Goal: Information Seeking & Learning: Learn about a topic

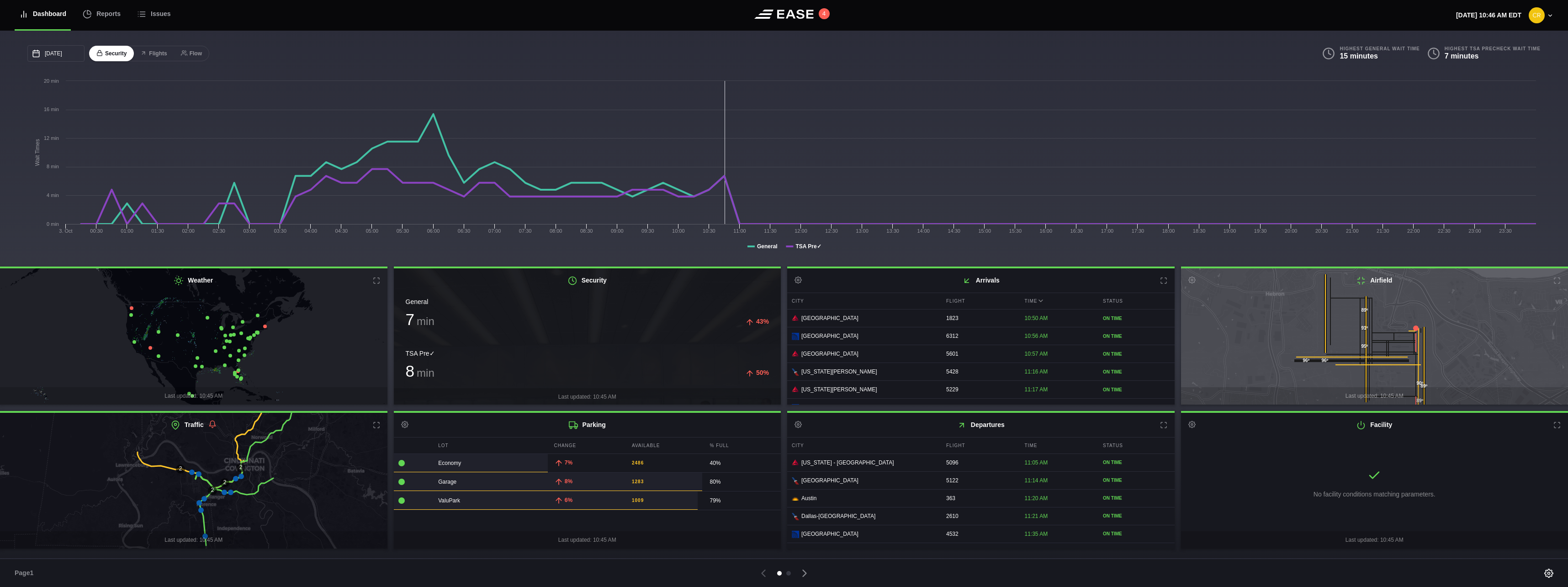
click at [1361, 283] on icon at bounding box center [1361, 281] width 9 height 9
click at [1379, 307] on icon at bounding box center [1375, 336] width 468 height 166
click at [378, 282] on icon at bounding box center [377, 281] width 7 height 7
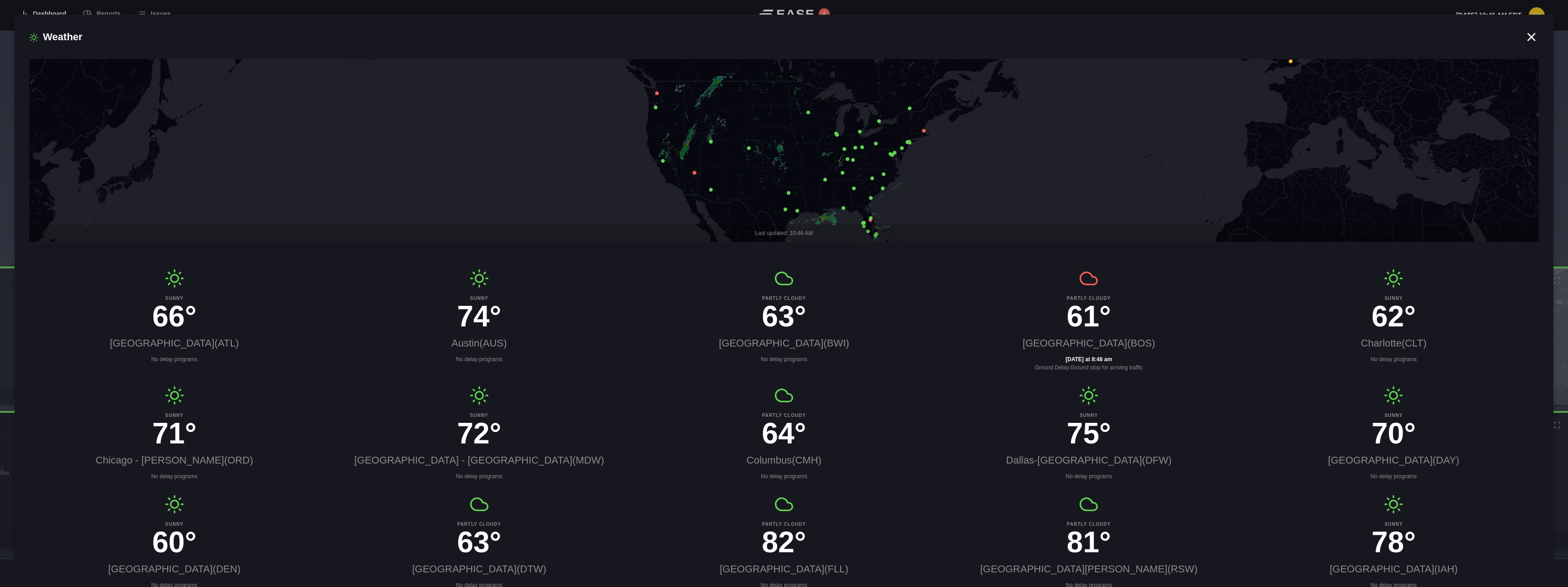
click at [695, 174] on icon at bounding box center [695, 173] width 4 height 4
click at [720, 116] on span "×" at bounding box center [722, 112] width 4 height 7
click at [924, 131] on icon at bounding box center [924, 130] width 4 height 4
click at [657, 95] on icon at bounding box center [782, 151] width 1809 height 222
click at [659, 93] on icon at bounding box center [657, 93] width 4 height 4
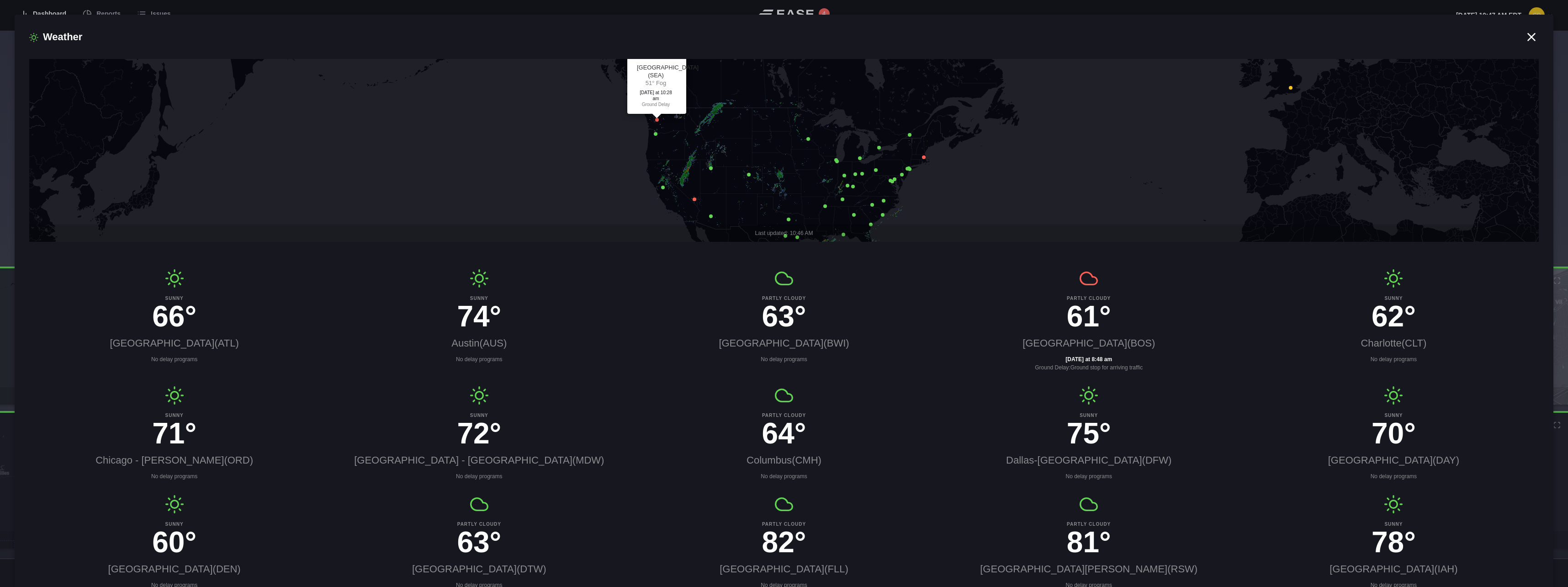
click at [1526, 41] on icon at bounding box center [1531, 37] width 14 height 14
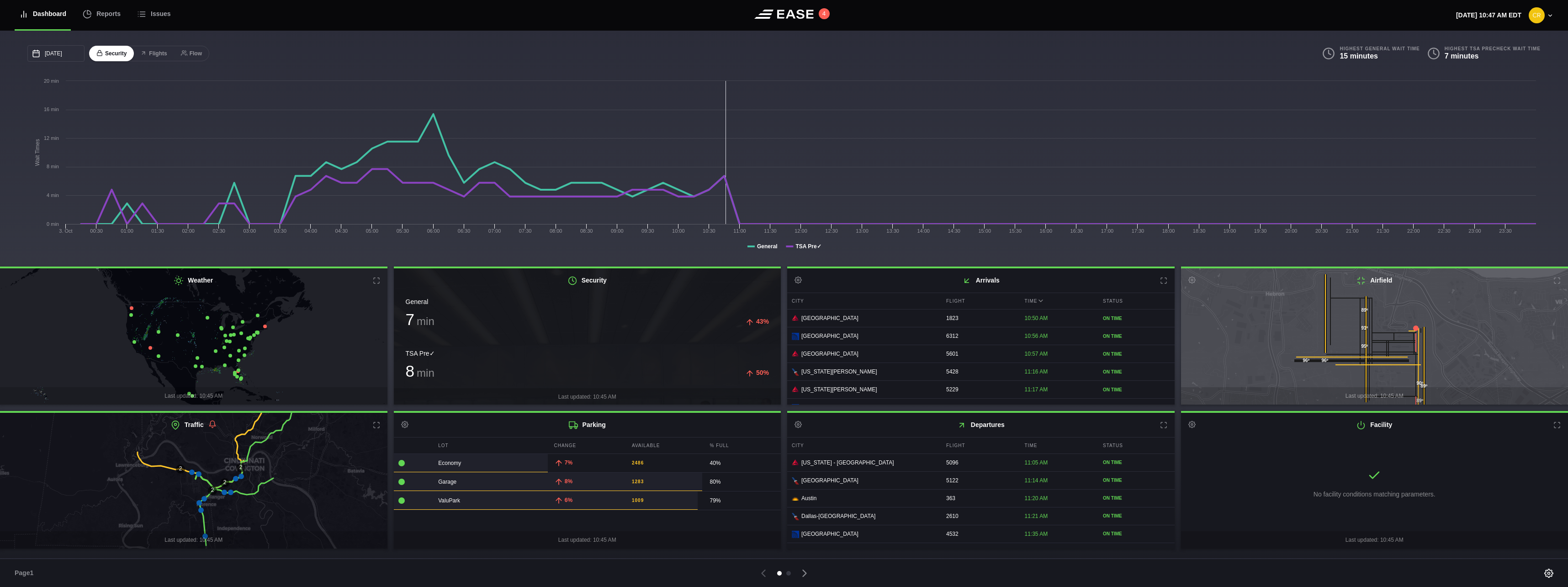
click at [201, 513] on icon at bounding box center [201, 510] width 6 height 6
click at [1558, 282] on icon at bounding box center [1558, 281] width 7 height 7
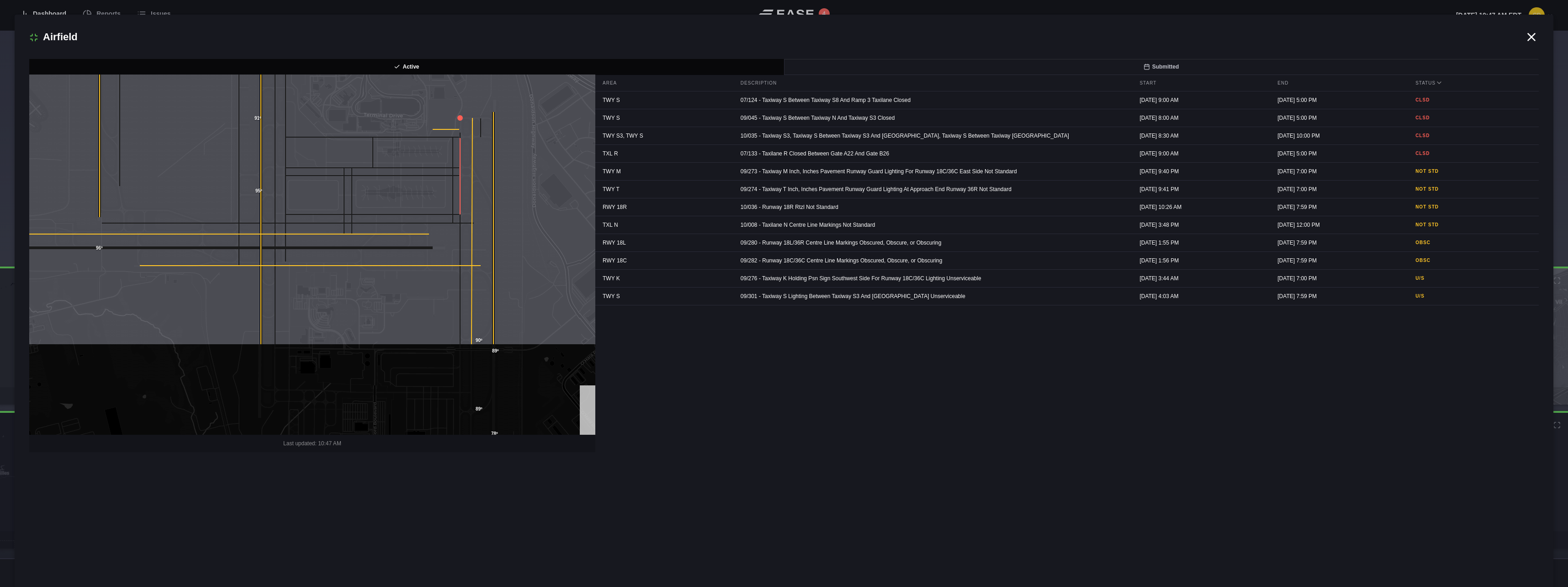
drag, startPoint x: 263, startPoint y: 322, endPoint x: 263, endPoint y: 195, distance: 127.0
click at [263, 195] on icon at bounding box center [311, 128] width 682 height 435
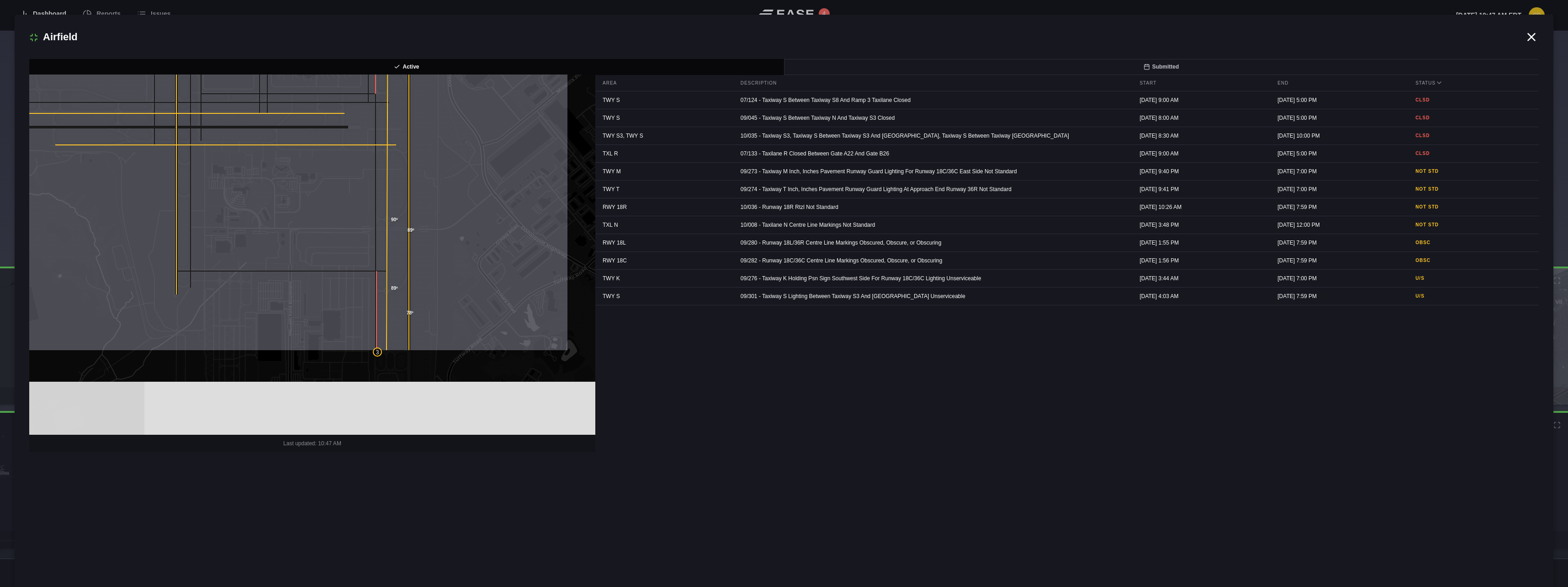
drag, startPoint x: 520, startPoint y: 292, endPoint x: 444, endPoint y: 177, distance: 137.8
click at [444, 177] on icon at bounding box center [227, 133] width 682 height 435
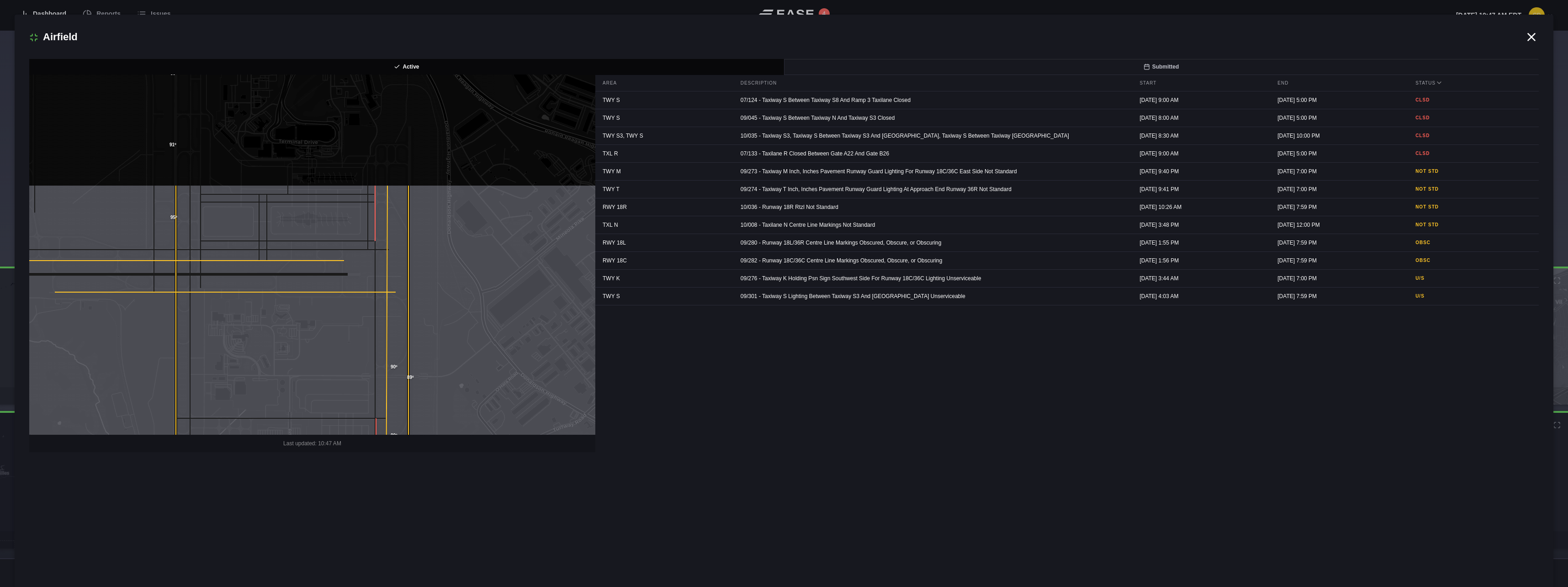
drag, startPoint x: 421, startPoint y: 214, endPoint x: 421, endPoint y: 362, distance: 148.0
click at [421, 362] on icon at bounding box center [311, 401] width 682 height 435
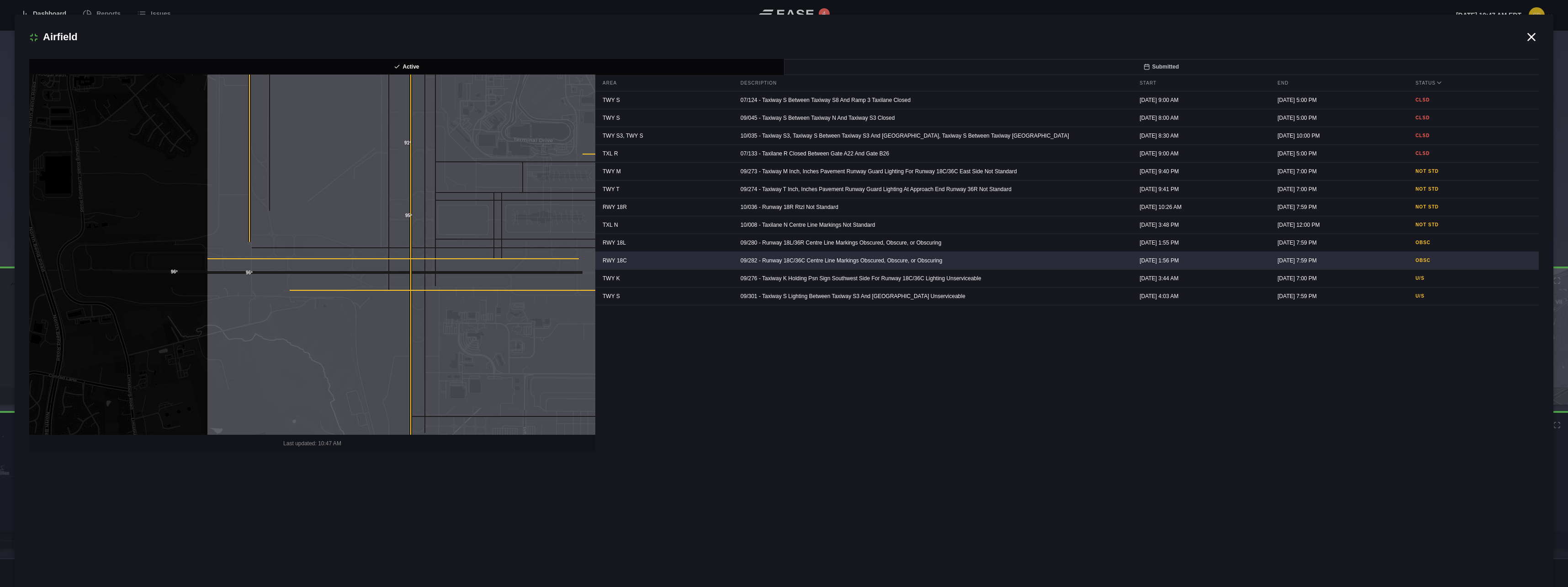
drag, startPoint x: 392, startPoint y: 265, endPoint x: 601, endPoint y: 263, distance: 209.0
click at [601, 263] on div "3 96º 96º 89º 91º 95º 90º 89º 89º 78º Last updated: 10:47 AM Area Description S…" at bounding box center [784, 255] width 1510 height 361
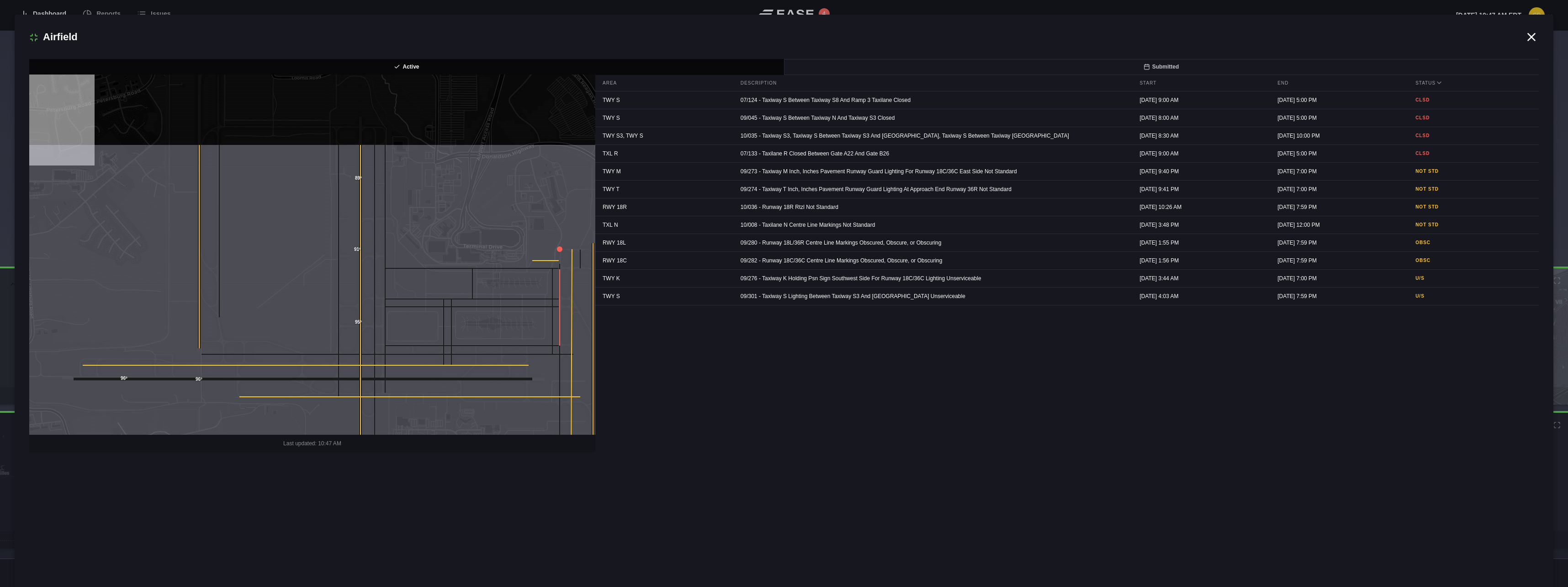
drag, startPoint x: 410, startPoint y: 214, endPoint x: 359, endPoint y: 311, distance: 109.6
click at [360, 324] on icon at bounding box center [360, 346] width 0 height 401
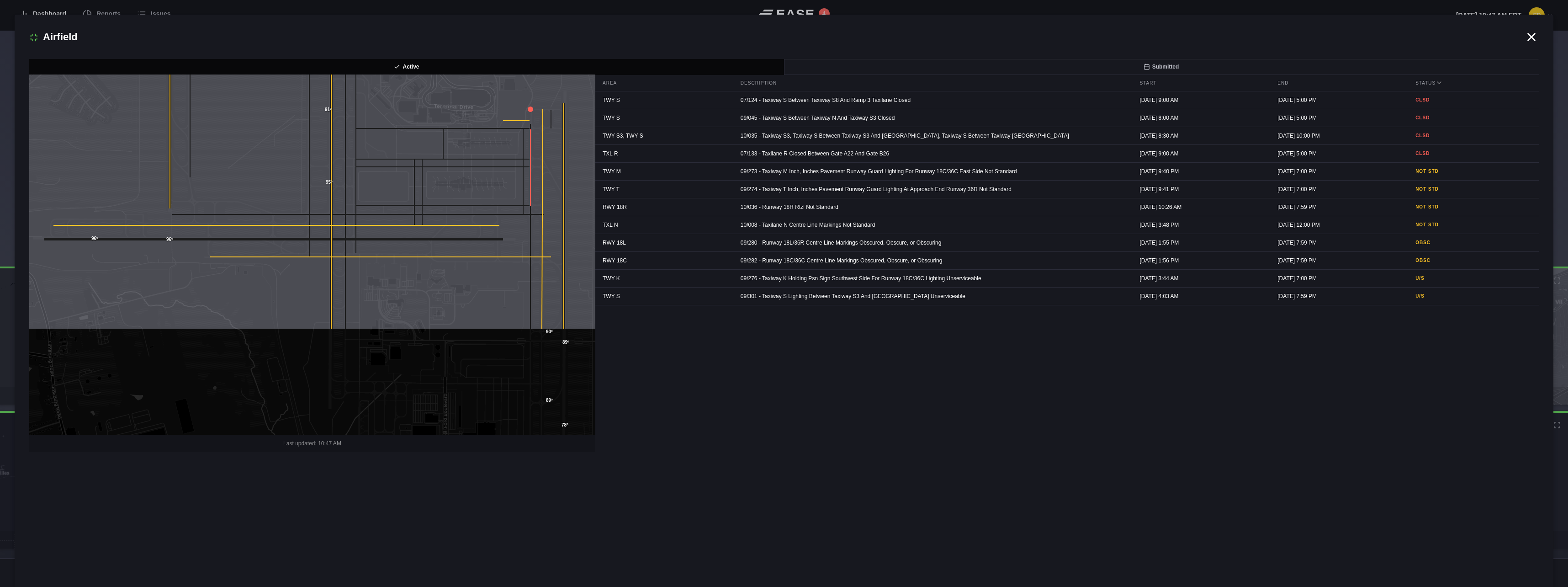
drag, startPoint x: 358, startPoint y: 313, endPoint x: 330, endPoint y: 185, distance: 131.0
click at [332, 185] on icon at bounding box center [332, 155] width 0 height 348
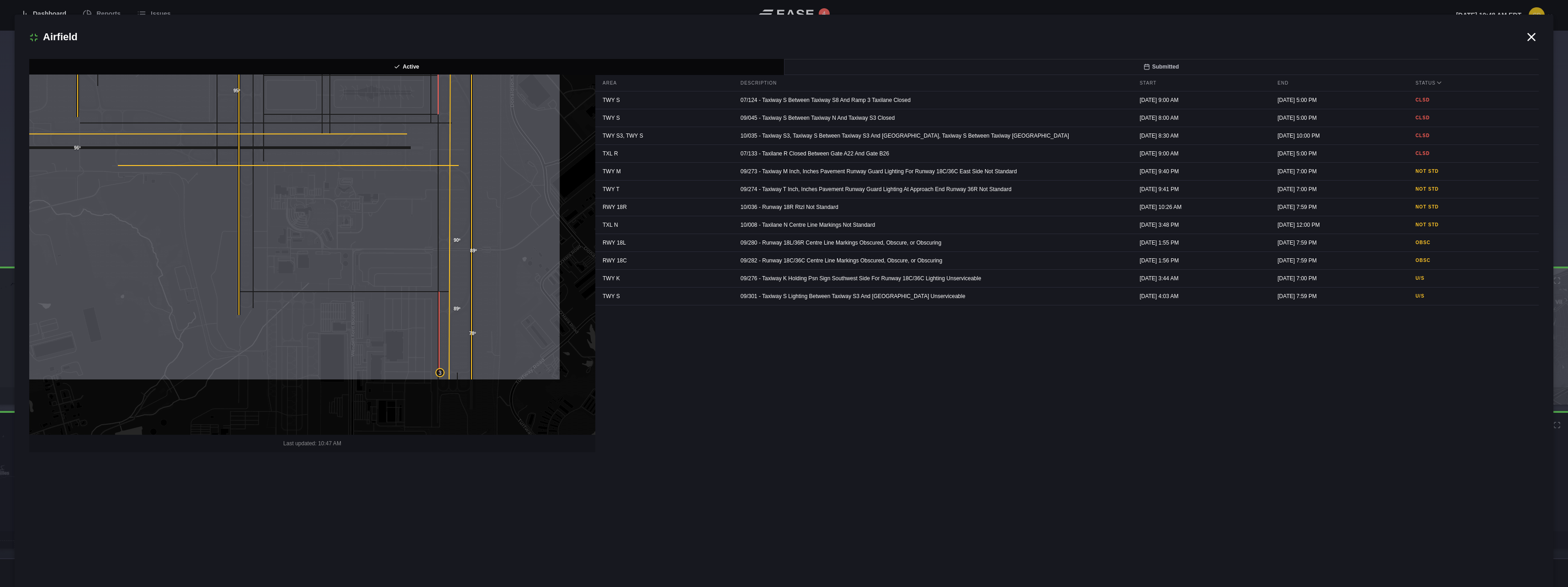
drag, startPoint x: 524, startPoint y: 311, endPoint x: 432, endPoint y: 219, distance: 130.1
click at [432, 219] on icon at bounding box center [220, 163] width 682 height 435
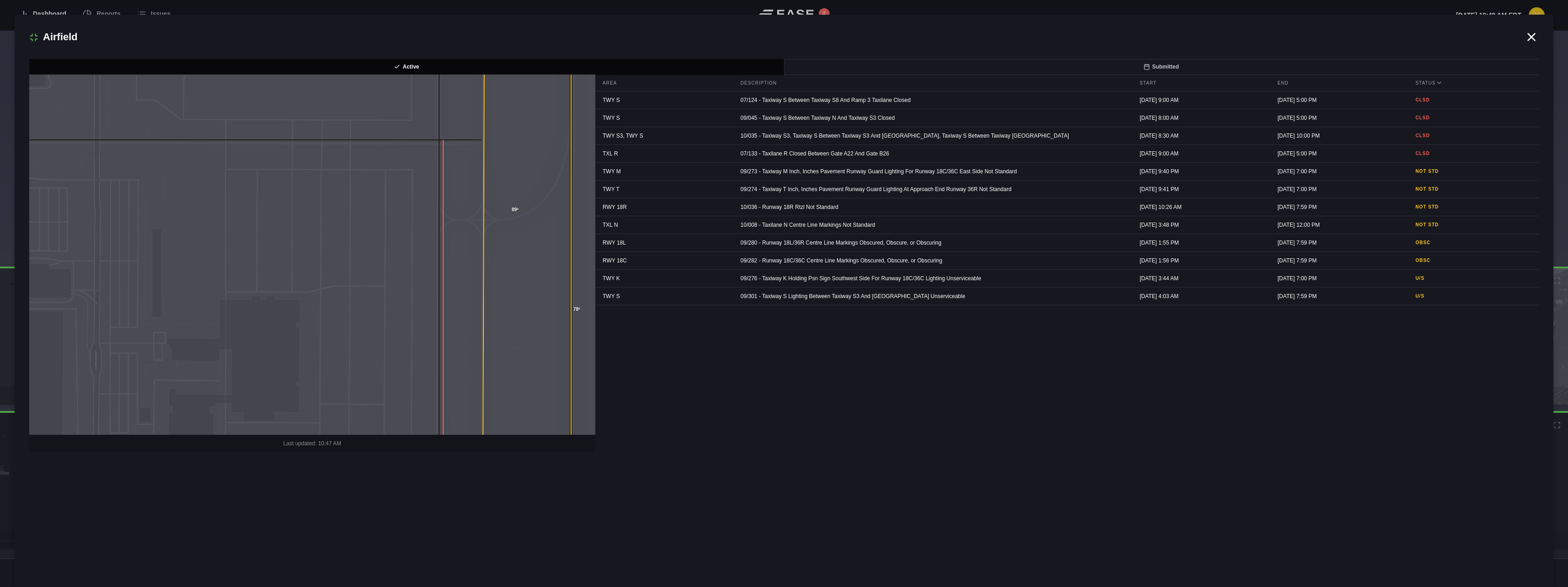
click at [444, 345] on icon at bounding box center [444, 301] width 0 height 324
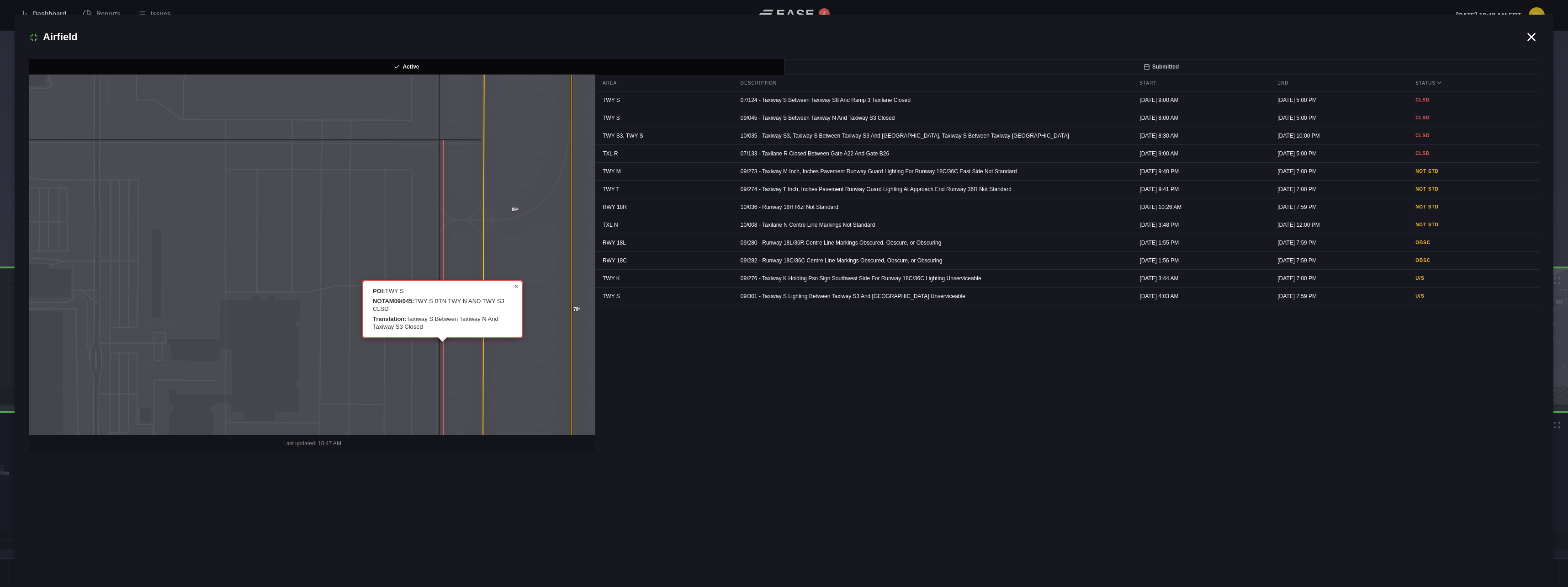
click at [516, 286] on span "×" at bounding box center [516, 287] width 4 height 7
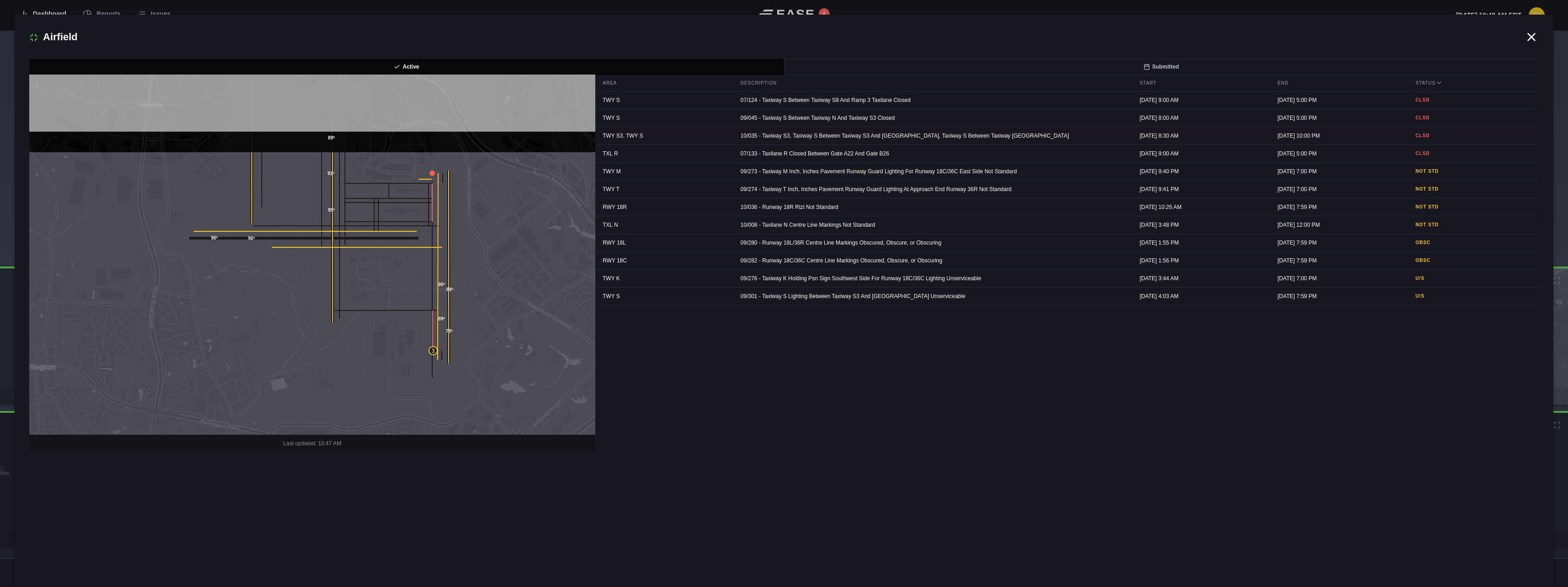
drag, startPoint x: 487, startPoint y: 170, endPoint x: 410, endPoint y: 323, distance: 171.3
click at [410, 323] on icon at bounding box center [267, 368] width 682 height 435
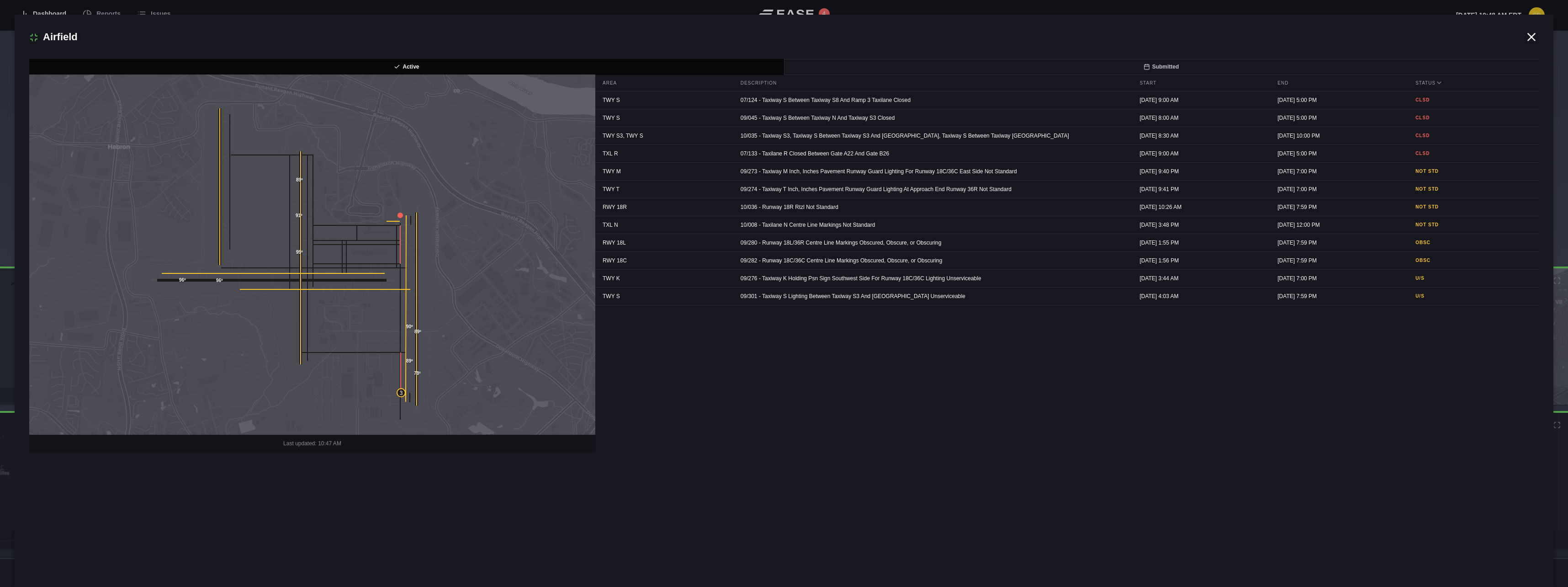
click at [400, 216] on icon at bounding box center [400, 214] width 3 height 3
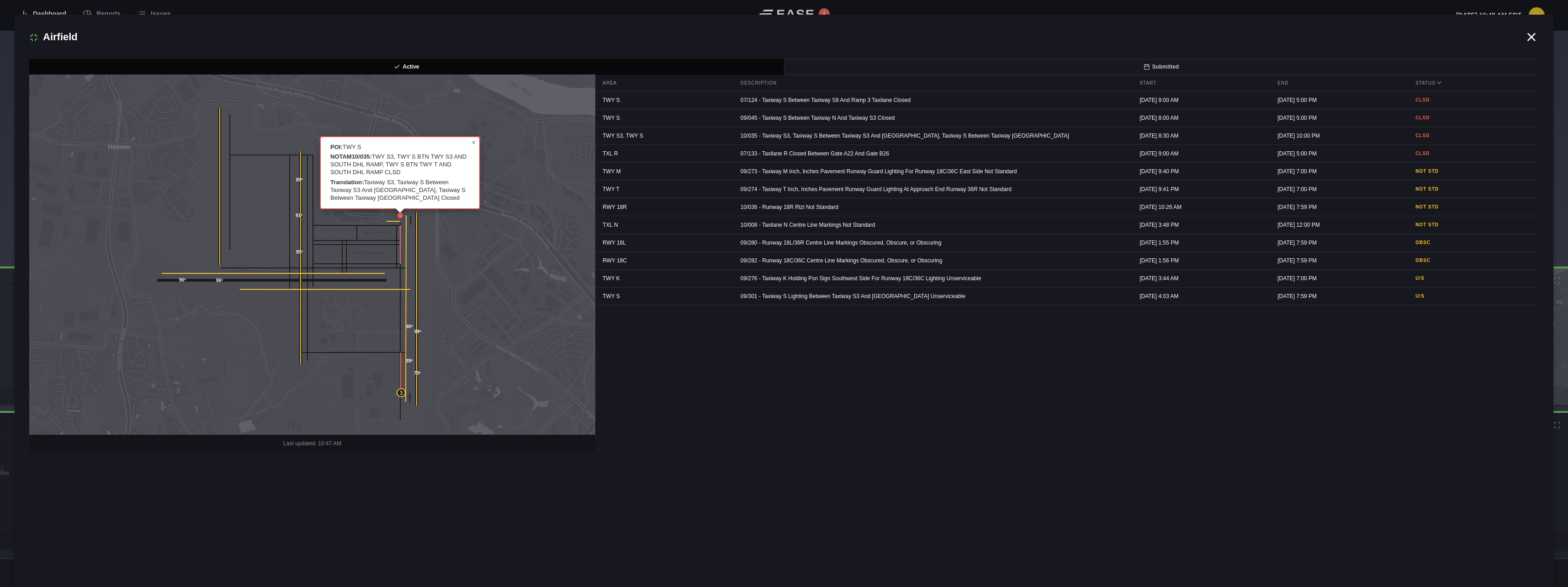
click at [479, 222] on icon at bounding box center [312, 254] width 682 height 435
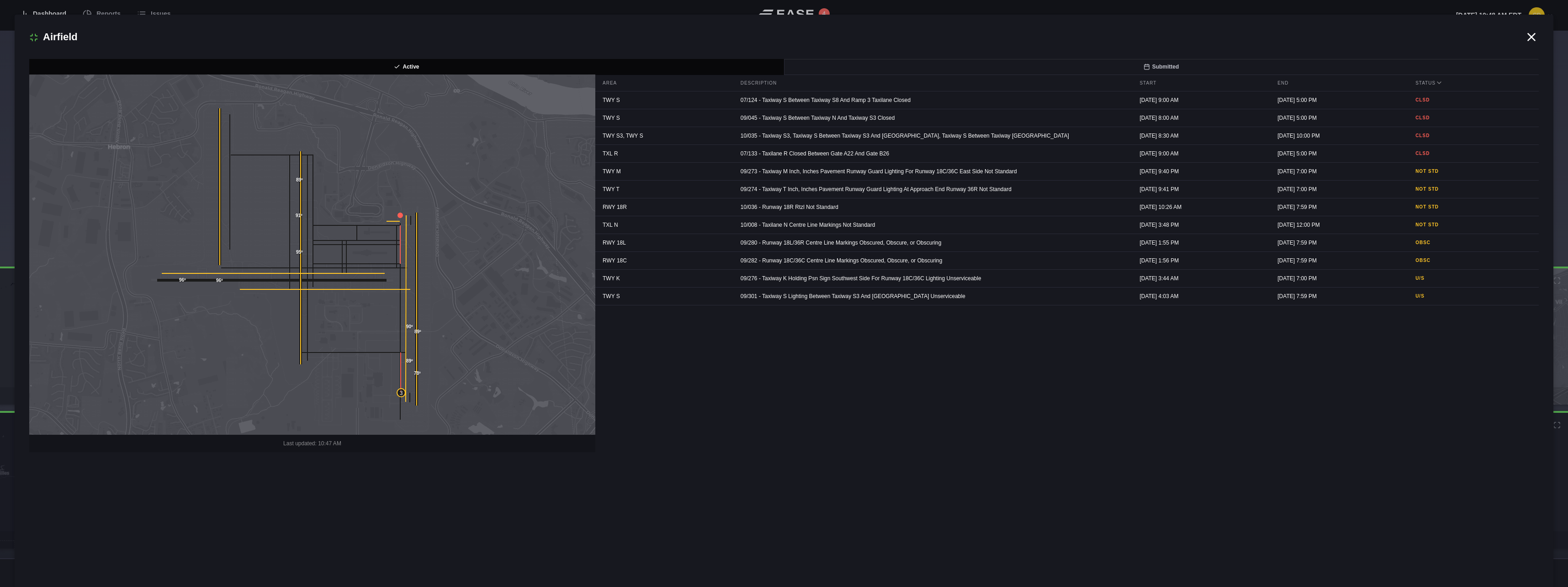
click at [1530, 34] on icon at bounding box center [1531, 37] width 14 height 14
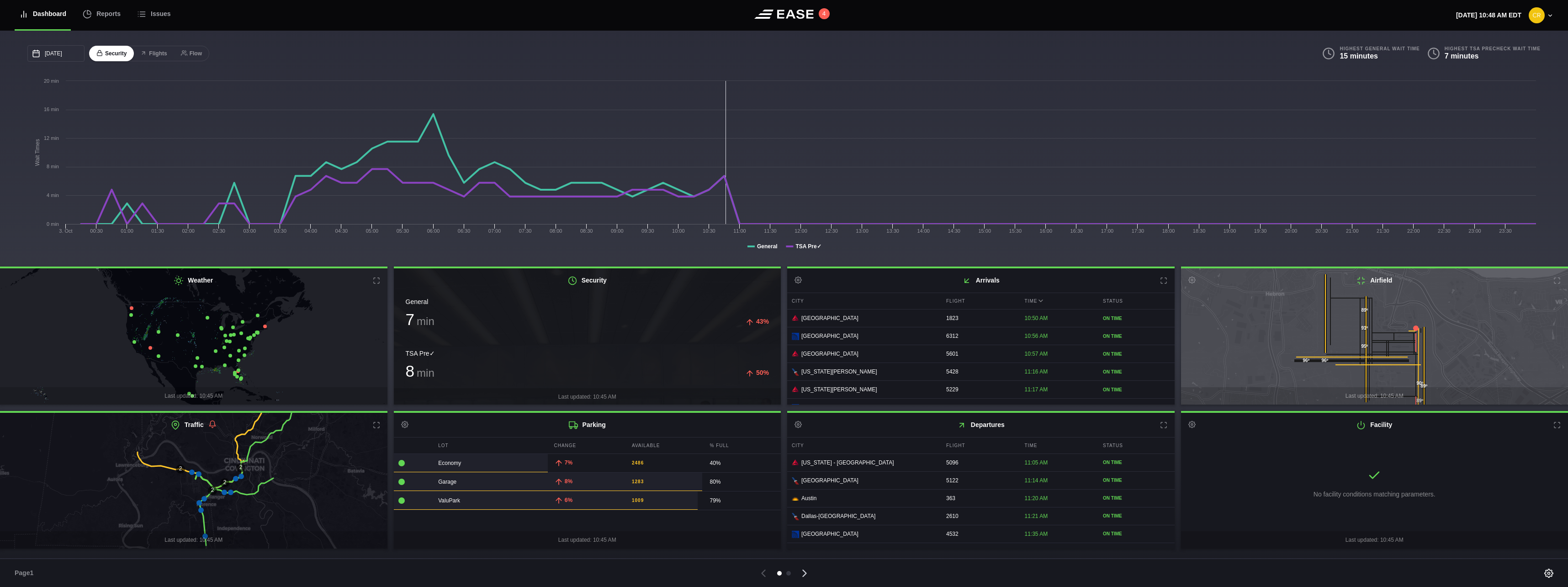
click at [804, 577] on icon at bounding box center [805, 573] width 13 height 13
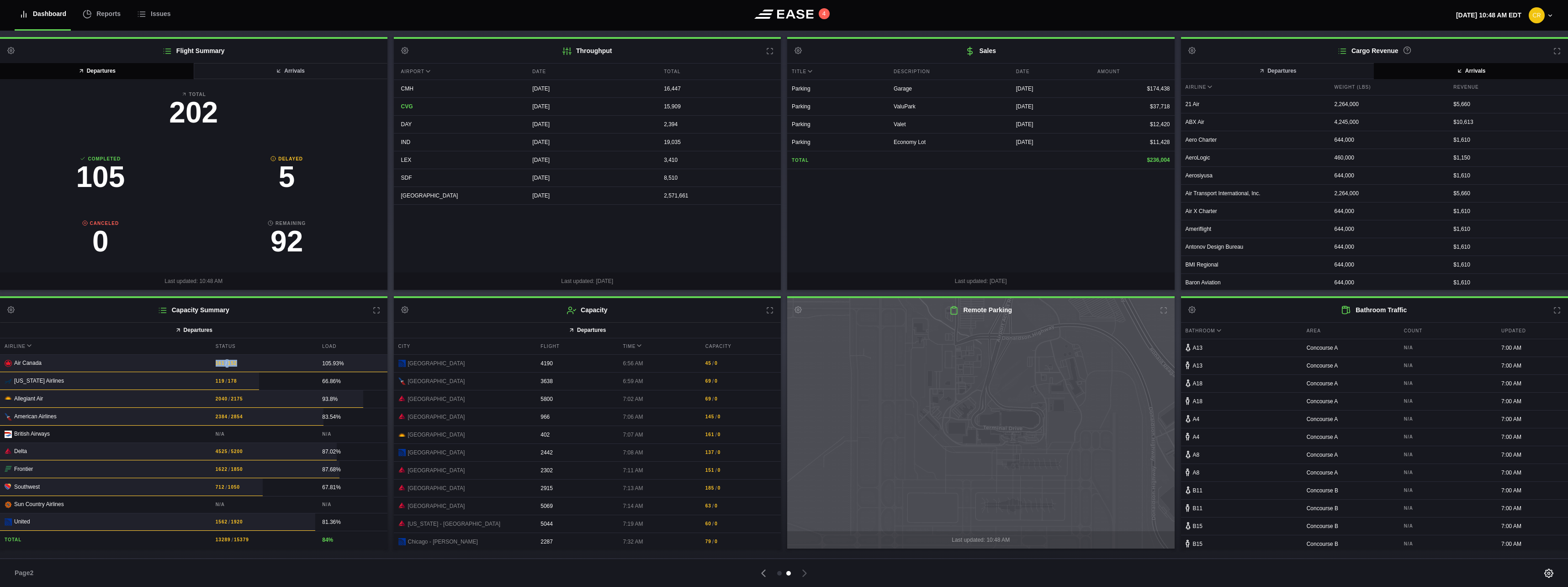
drag, startPoint x: 238, startPoint y: 365, endPoint x: 209, endPoint y: 368, distance: 29.2
click at [211, 368] on div "161 / 152" at bounding box center [262, 363] width 104 height 18
click at [760, 577] on icon at bounding box center [764, 573] width 13 height 13
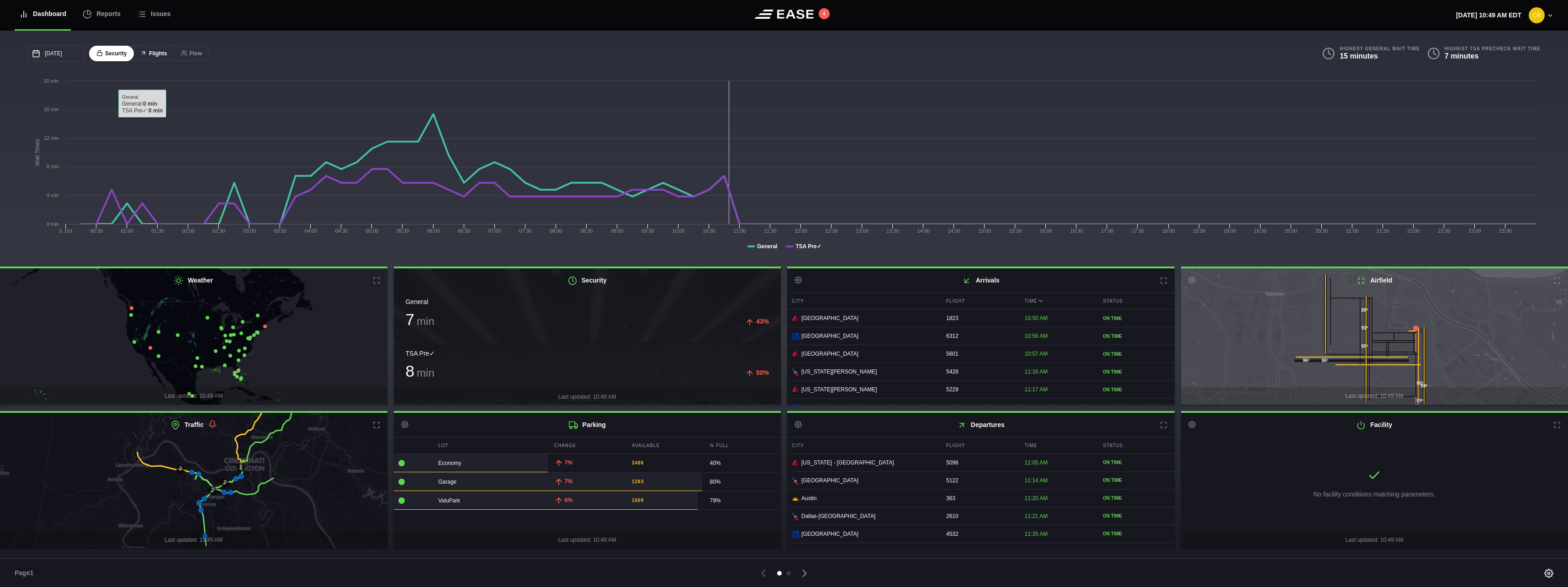
click at [154, 55] on button "Flights" at bounding box center [153, 53] width 42 height 16
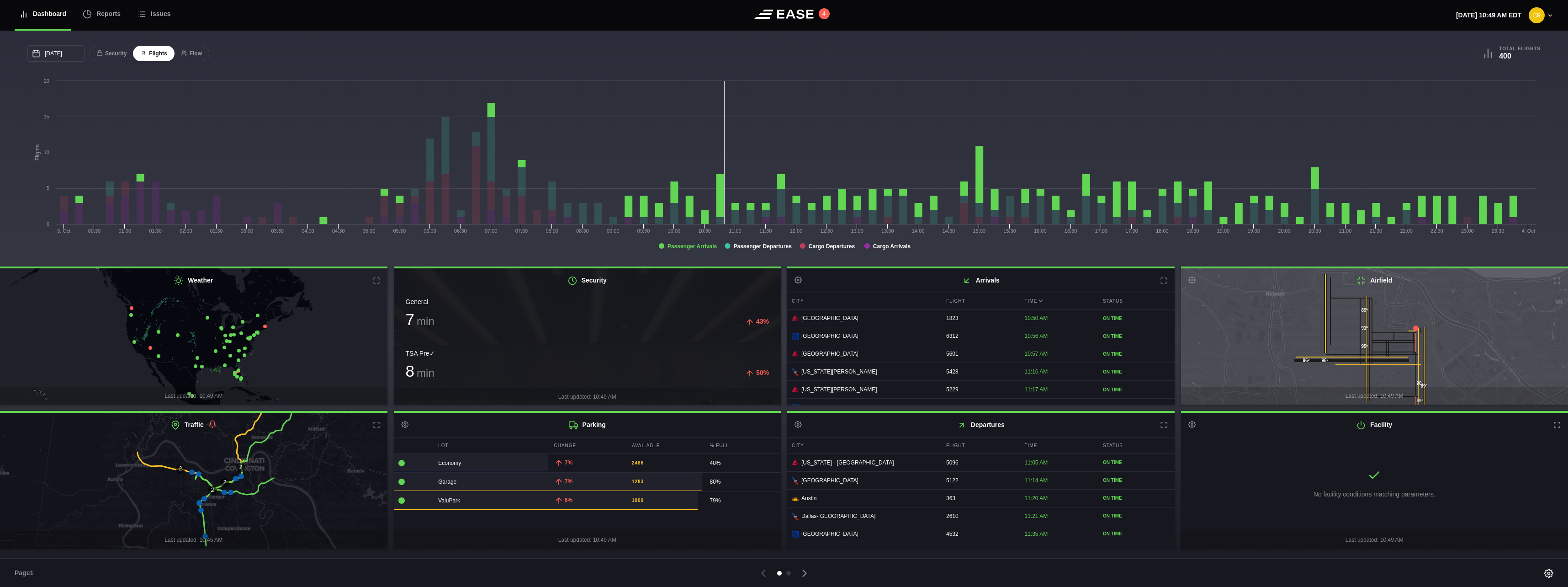
click at [711, 248] on tspan "Passenger Arrivals" at bounding box center [693, 246] width 50 height 6
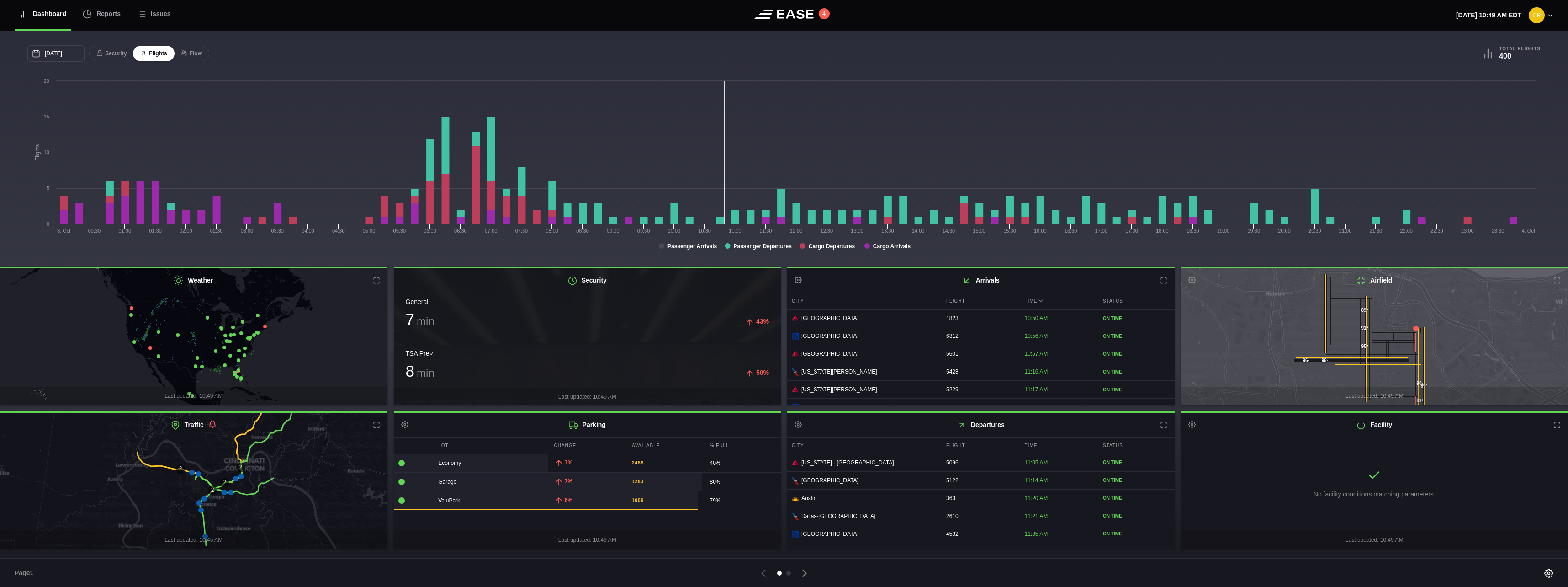
click at [683, 239] on rect at bounding box center [784, 168] width 1513 height 183
click at [683, 248] on tspan "Passenger Arrivals" at bounding box center [693, 246] width 50 height 6
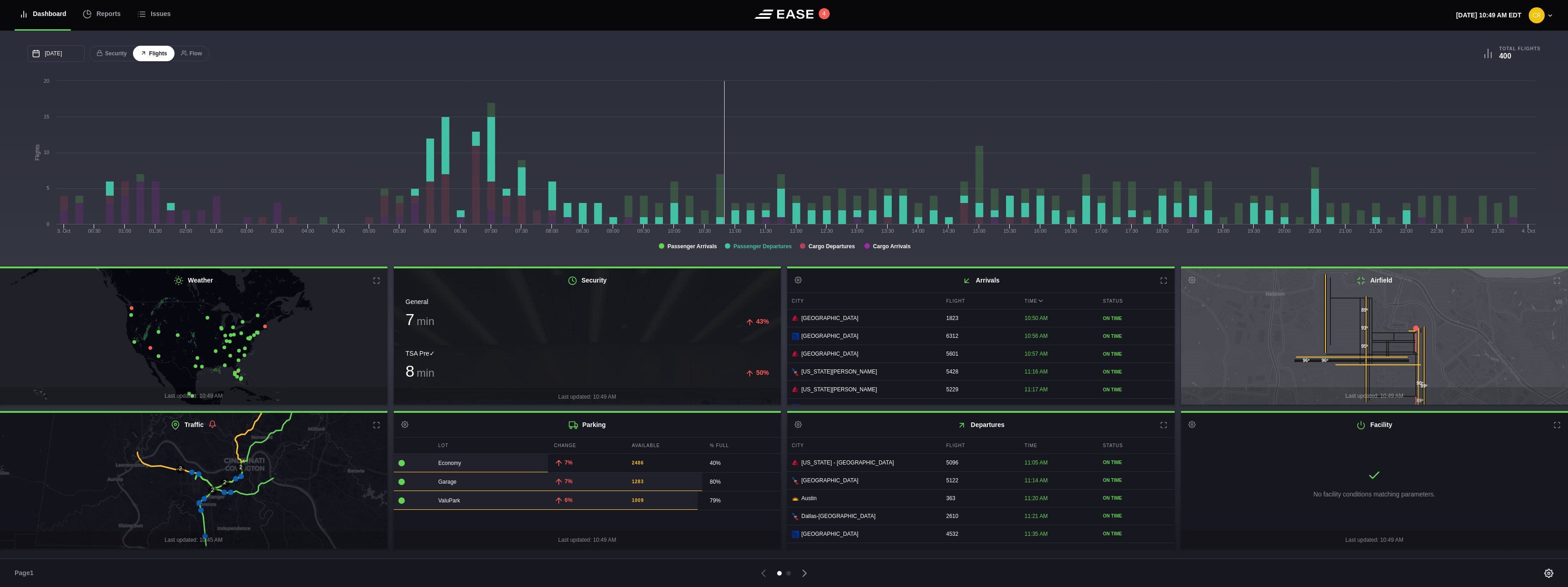
click at [752, 248] on tspan "Passenger Departures" at bounding box center [762, 246] width 58 height 6
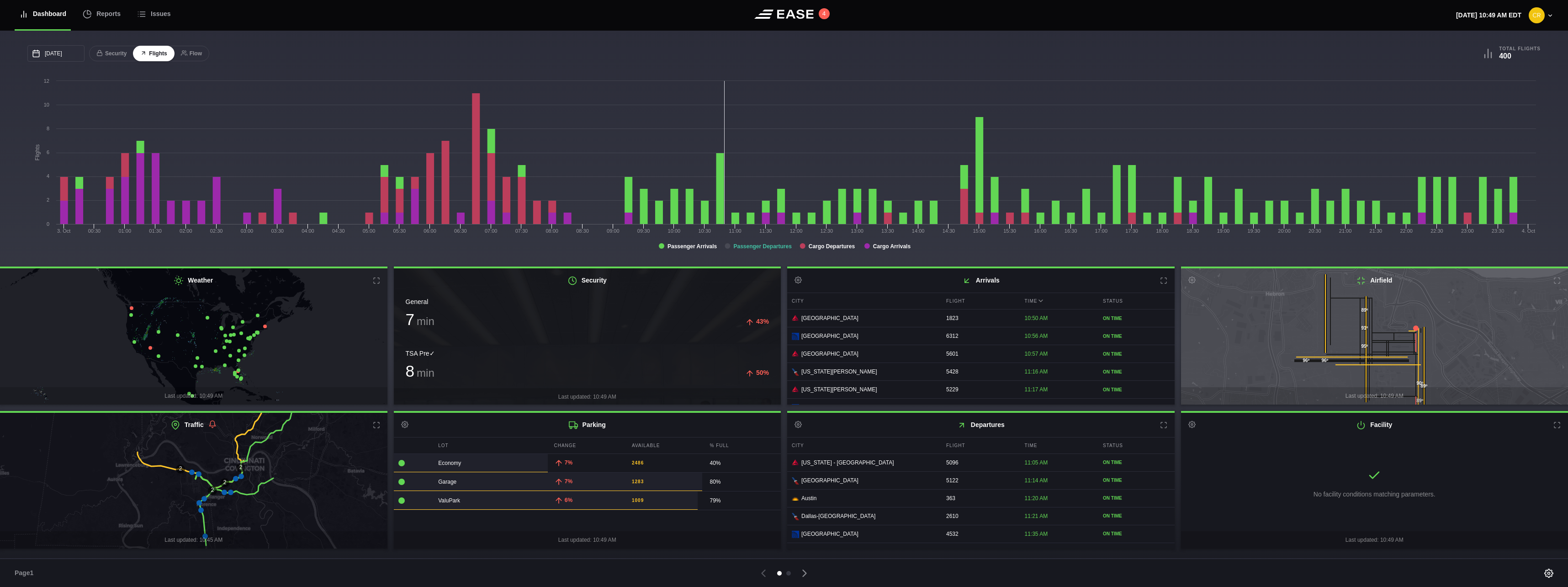
click at [735, 249] on tspan "Passenger Departures" at bounding box center [762, 246] width 58 height 6
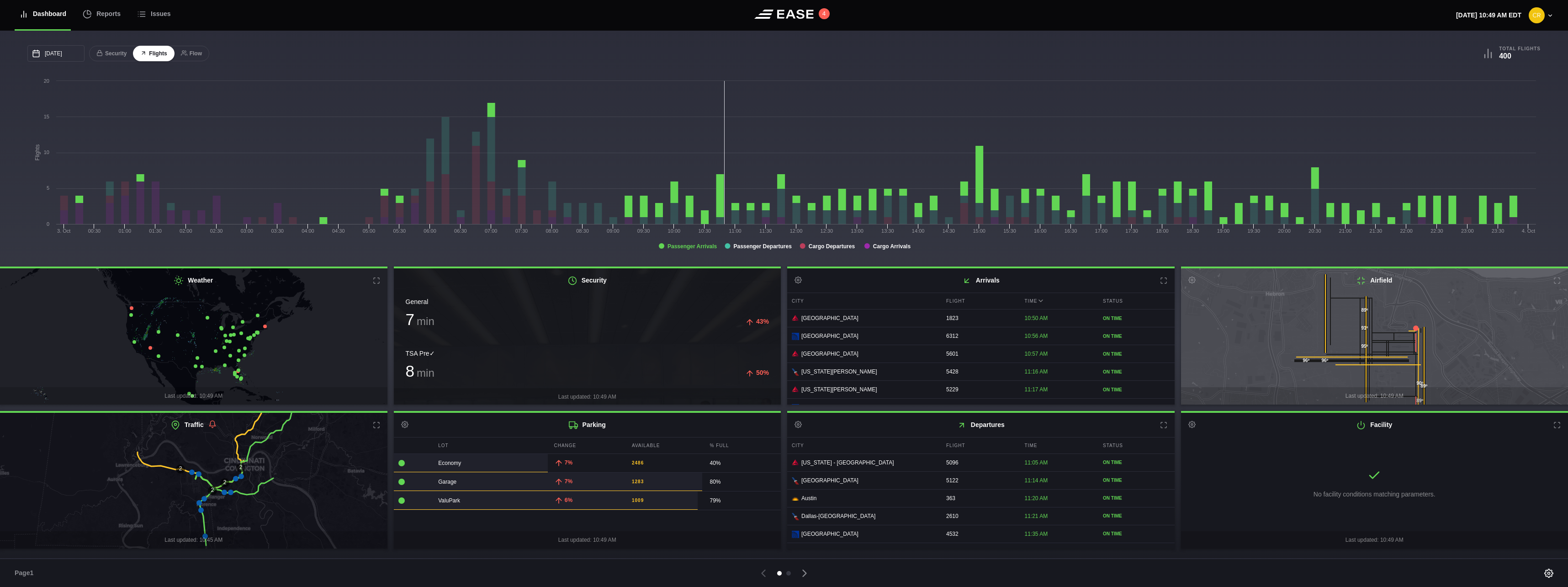
click at [699, 247] on tspan "Passenger Arrivals" at bounding box center [693, 246] width 50 height 6
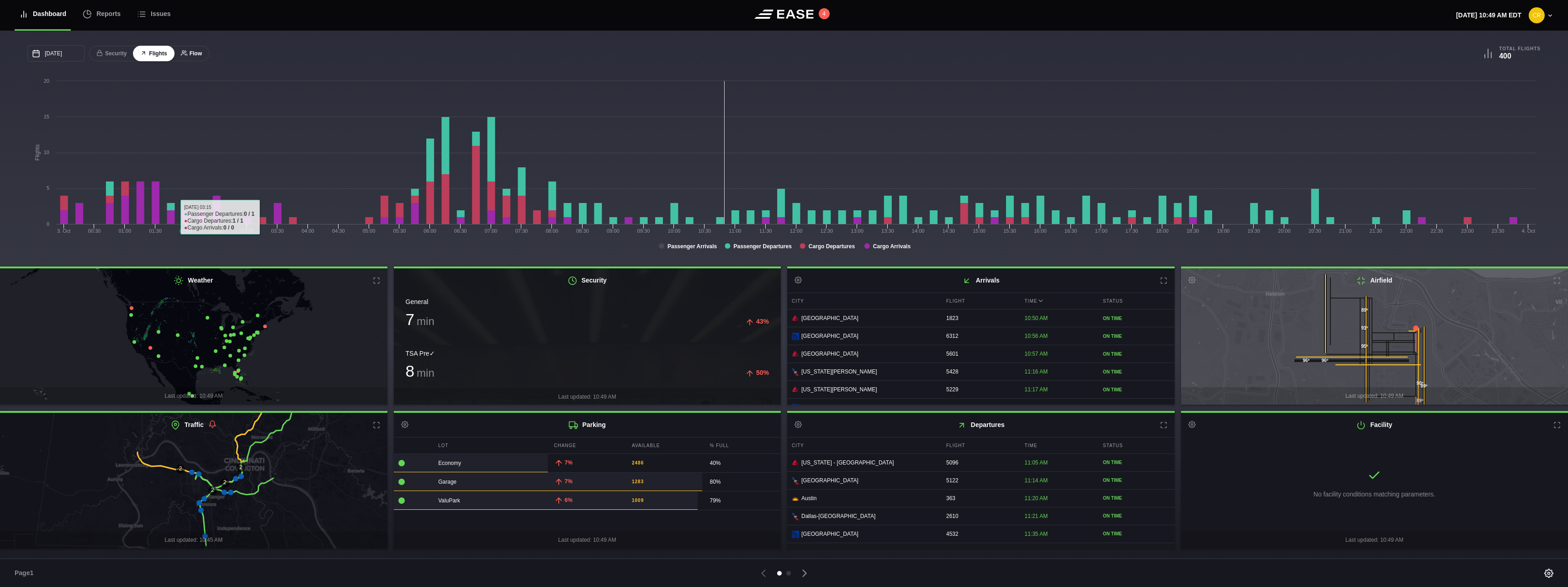
click at [181, 53] on icon at bounding box center [184, 53] width 6 height 6
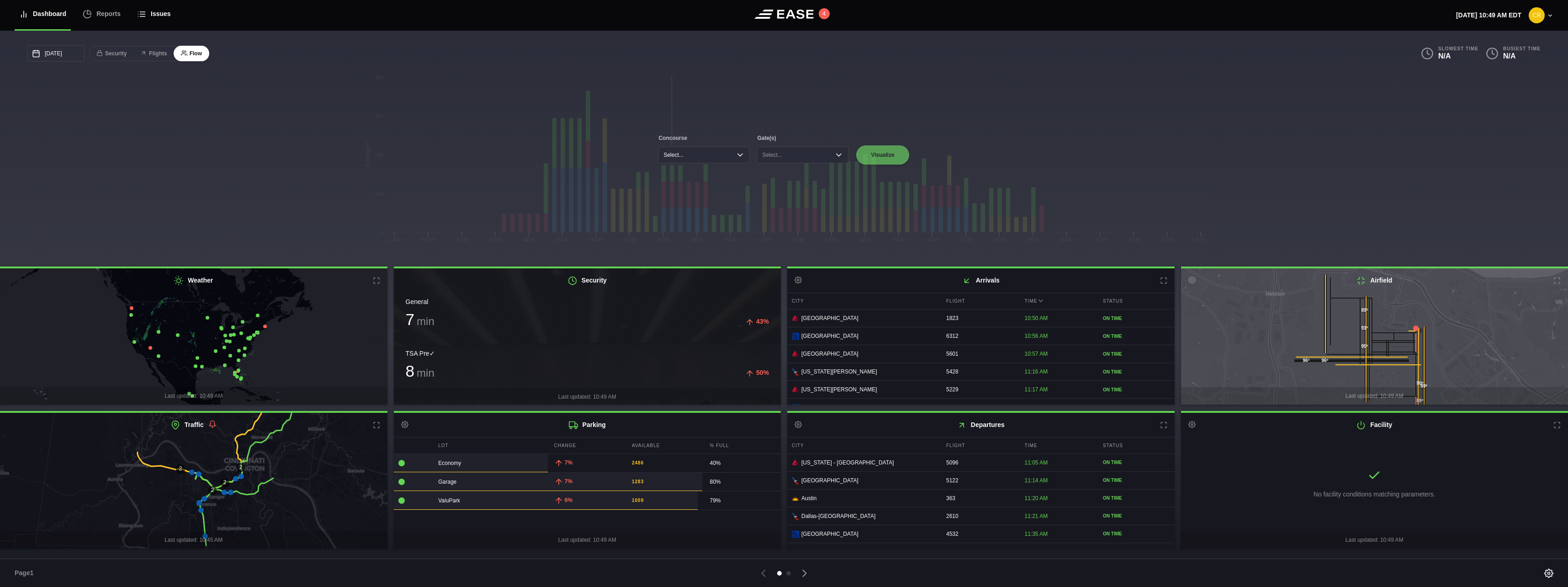
click at [152, 8] on div "Issues" at bounding box center [153, 14] width 34 height 31
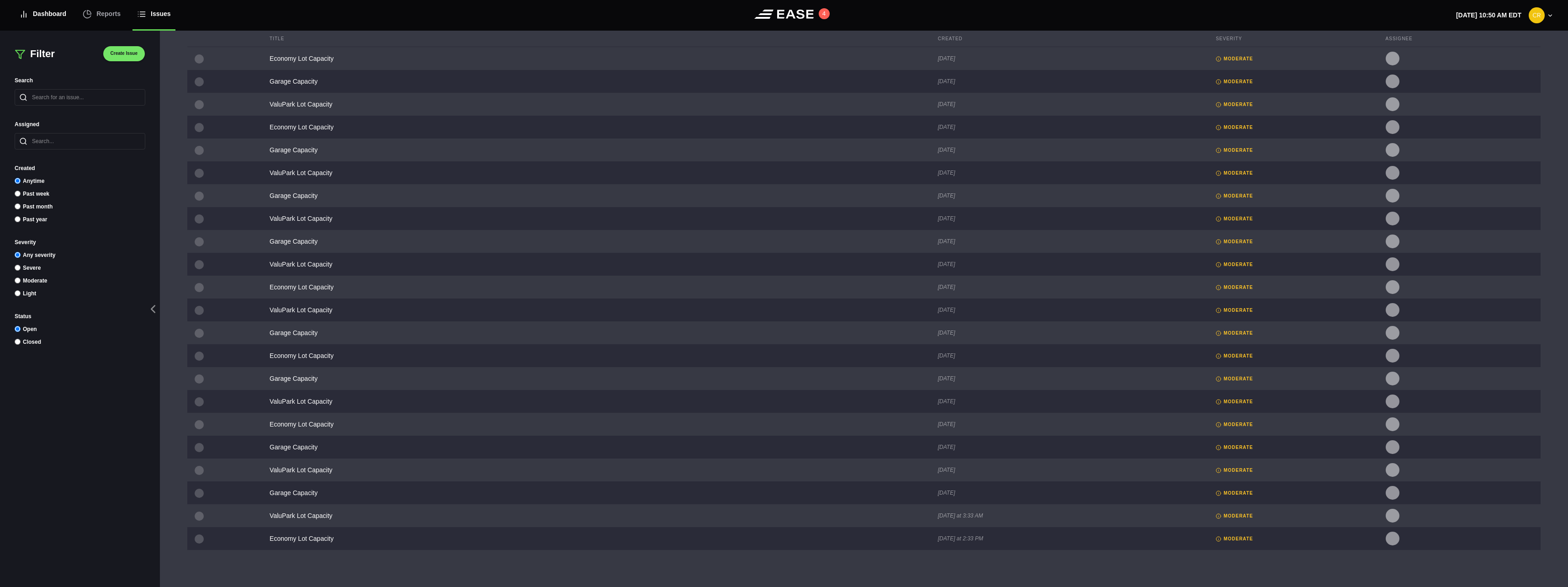
click at [34, 18] on div "Dashboard" at bounding box center [43, 14] width 47 height 31
